Goal: Book appointment/travel/reservation

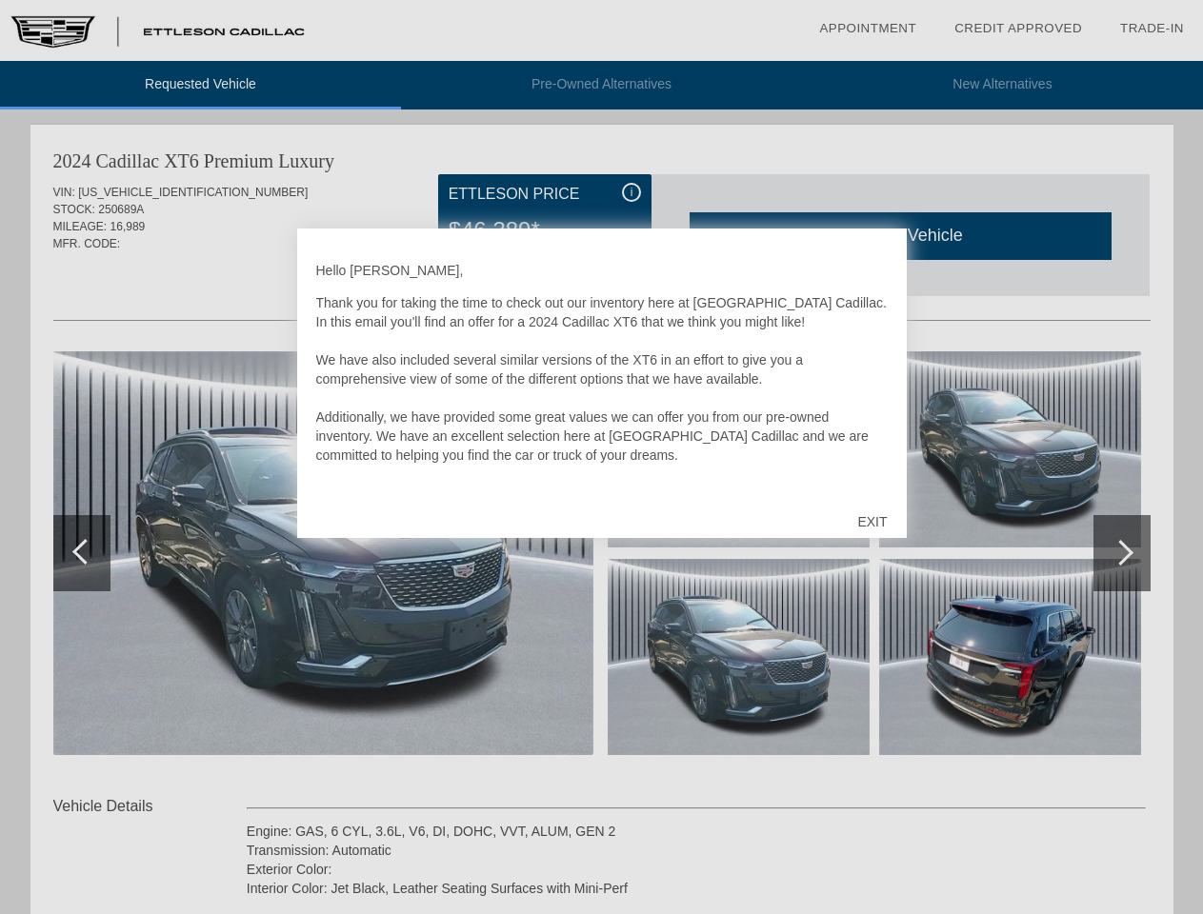
click at [868, 29] on link "Appointment" at bounding box center [867, 28] width 97 height 14
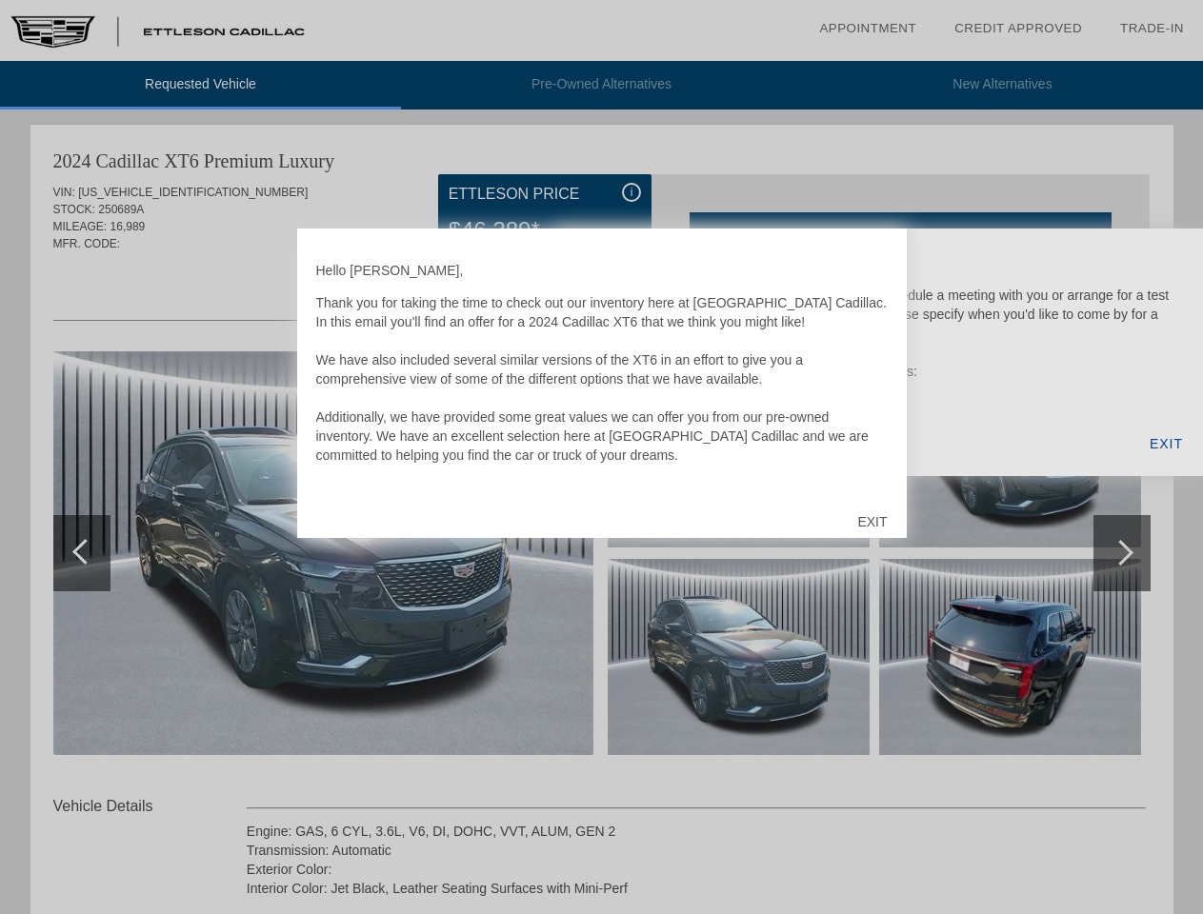
click at [872, 522] on div "EXIT" at bounding box center [872, 521] width 68 height 57
